Goal: Information Seeking & Learning: Learn about a topic

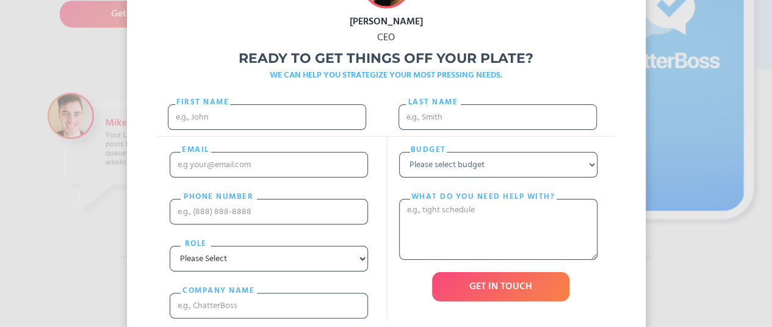
scroll to position [305, 0]
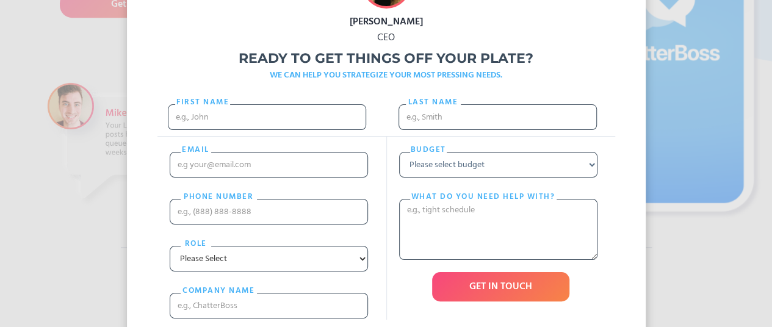
click at [703, 134] on div "Valerie Trapunsky CEO Ready to get things off your plate? WE CAN HELP YOU STRAT…" at bounding box center [386, 163] width 772 height 327
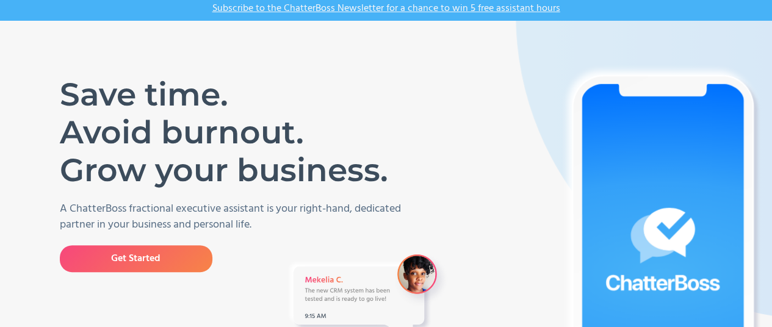
scroll to position [0, 0]
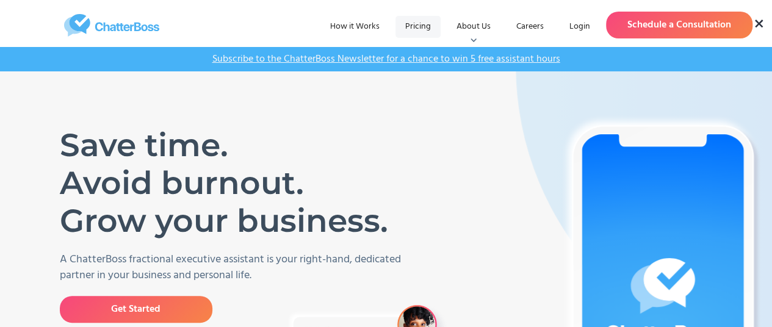
click at [406, 32] on link "Pricing" at bounding box center [417, 27] width 45 height 22
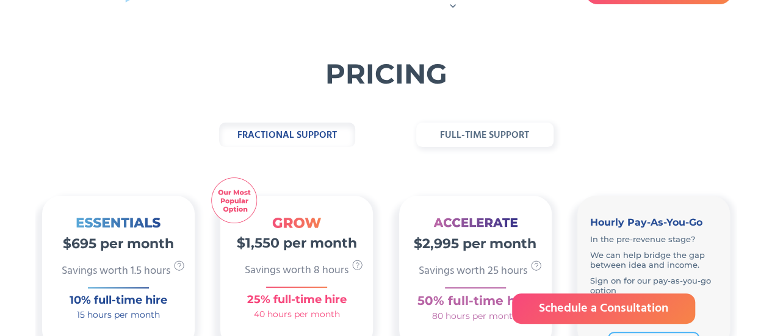
scroll to position [61, 0]
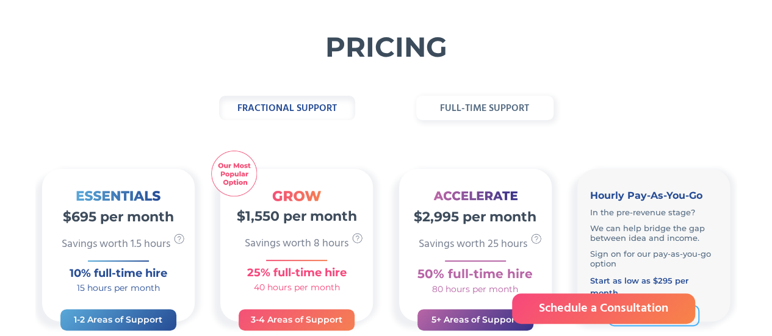
click at [472, 105] on strong "full-time support" at bounding box center [484, 109] width 89 height 16
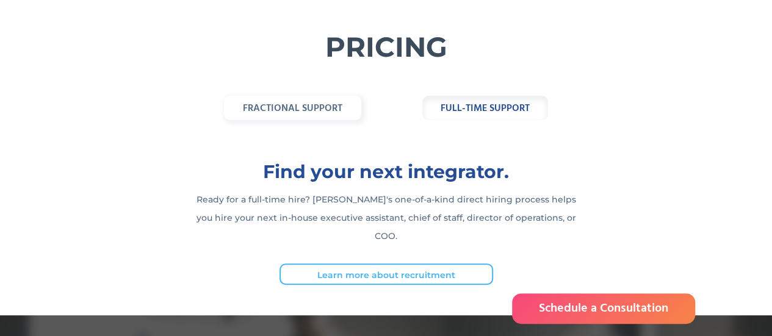
click at [300, 112] on strong "fractional support" at bounding box center [292, 109] width 99 height 16
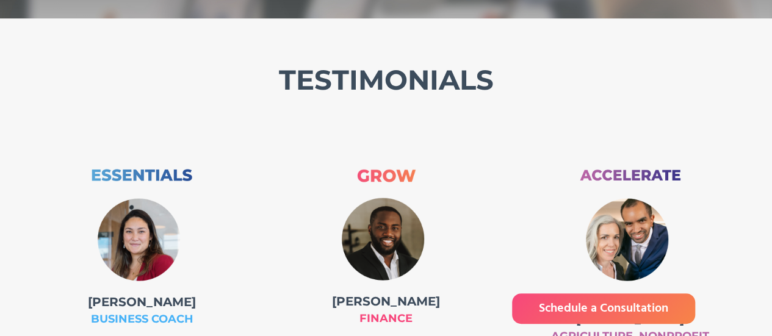
scroll to position [1098, 0]
